Goal: Information Seeking & Learning: Compare options

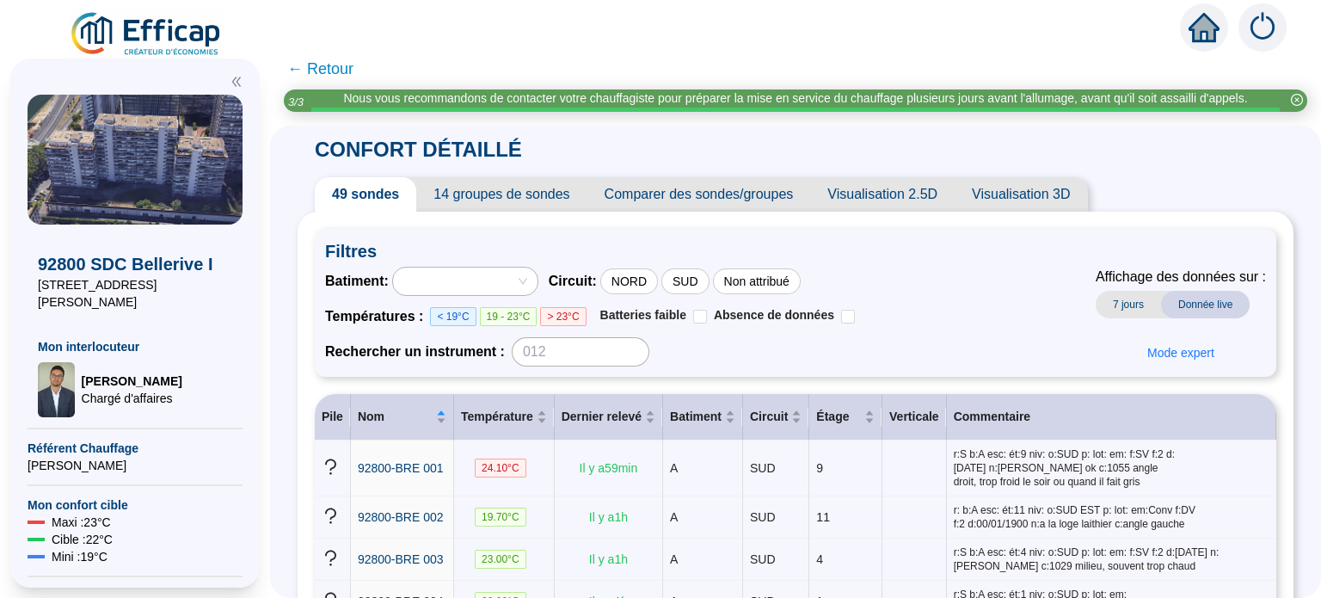
click at [1019, 196] on span "Visualisation 3D" at bounding box center [1021, 194] width 132 height 34
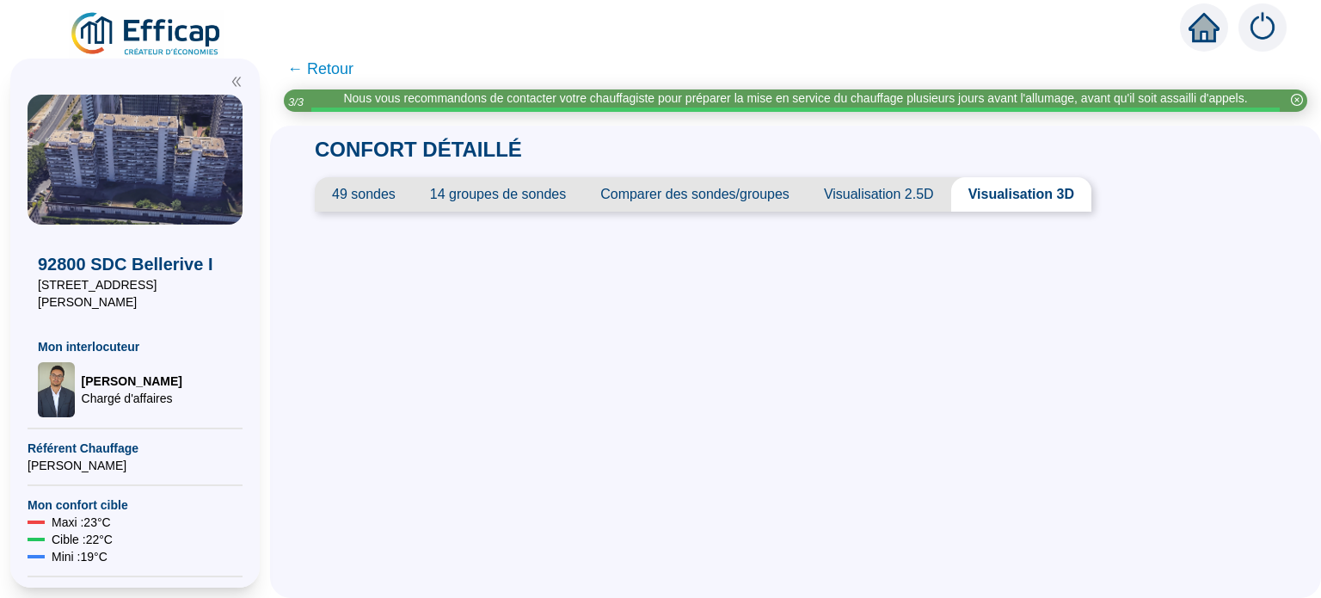
click at [883, 190] on span "Visualisation 2.5D" at bounding box center [879, 194] width 145 height 34
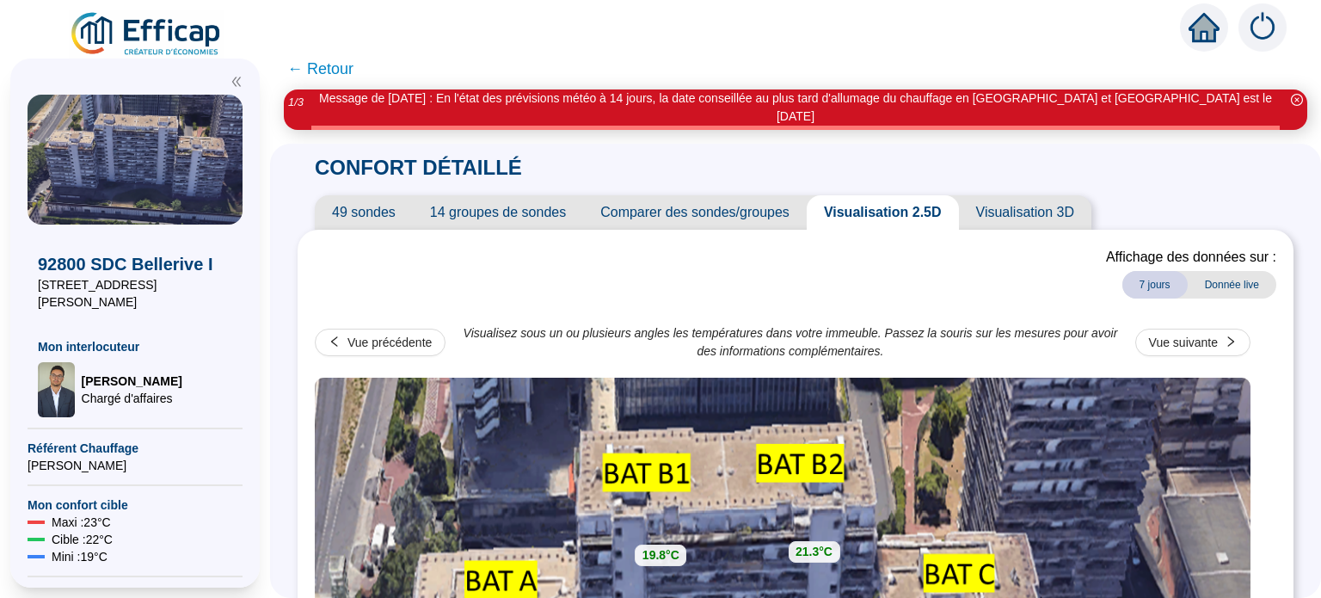
click at [741, 197] on span "Comparer des sondes/groupes" at bounding box center [695, 212] width 224 height 34
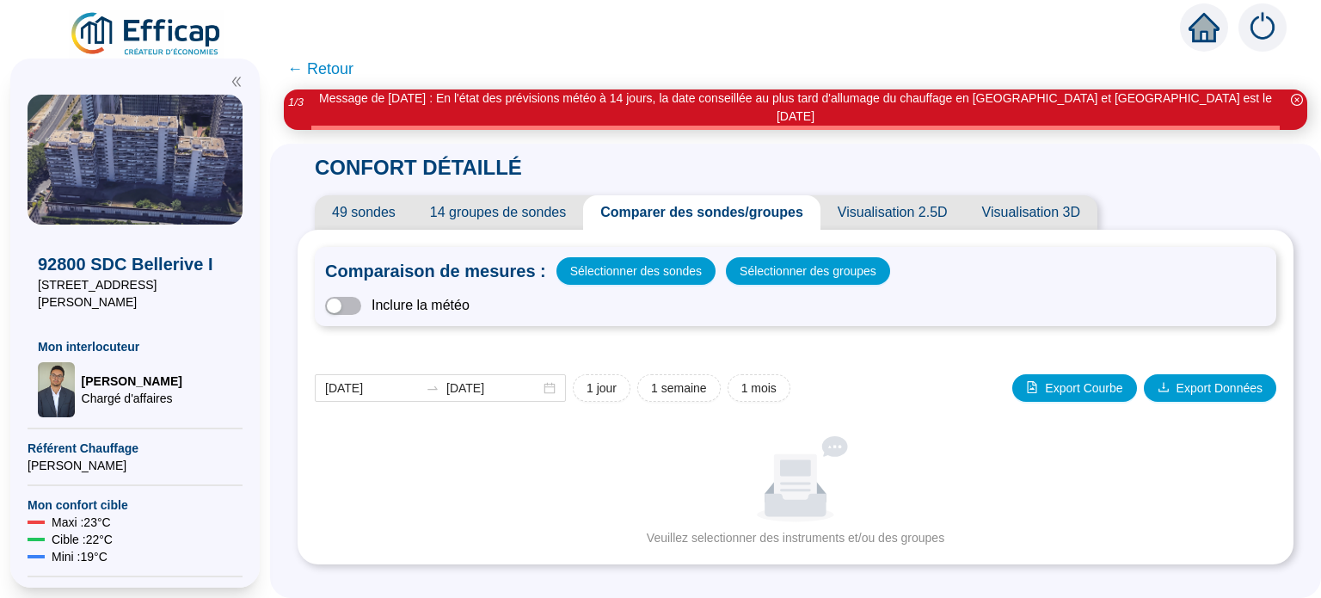
click at [534, 196] on span "14 groupes de sondes" at bounding box center [498, 212] width 170 height 34
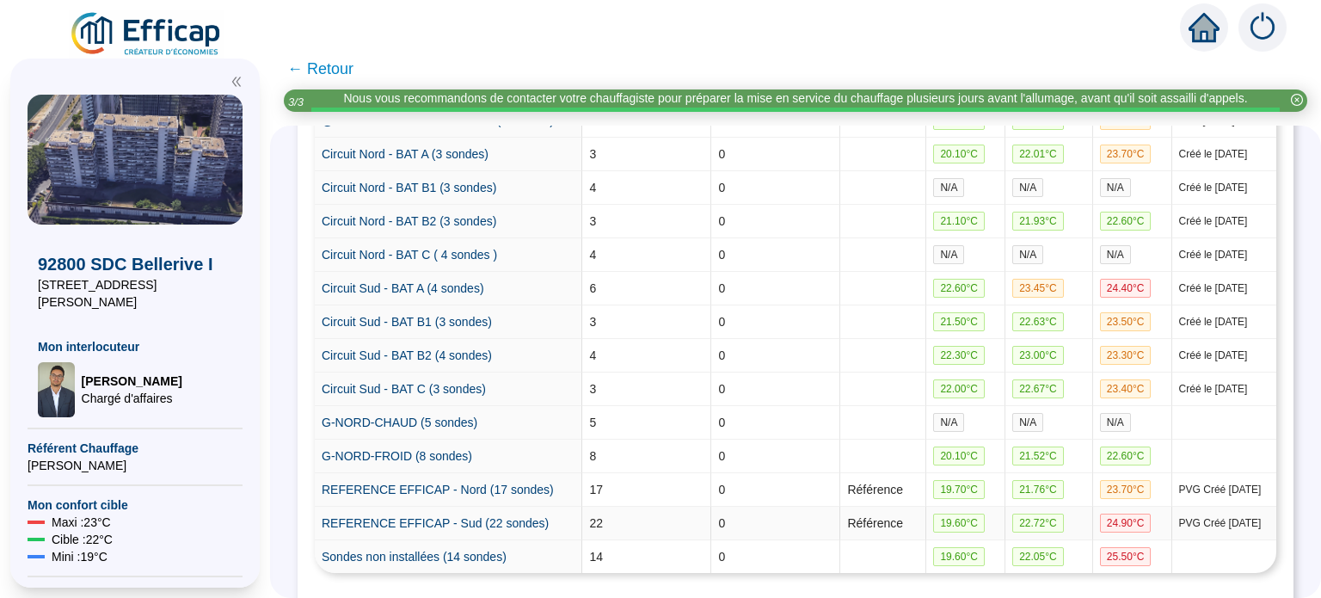
scroll to position [341, 0]
